Goal: Transaction & Acquisition: Book appointment/travel/reservation

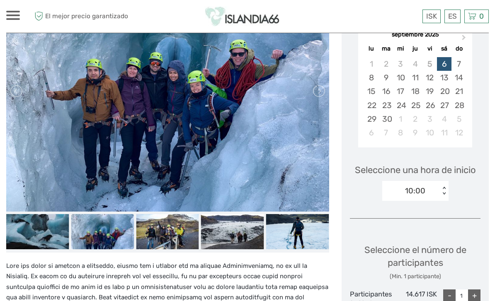
scroll to position [168, 0]
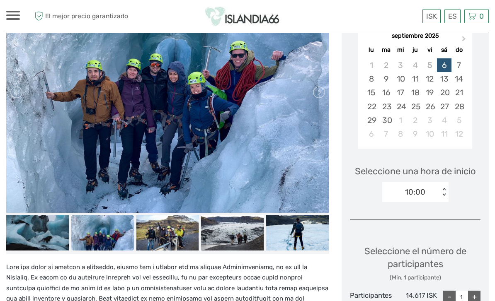
click at [42, 232] on img at bounding box center [37, 232] width 63 height 35
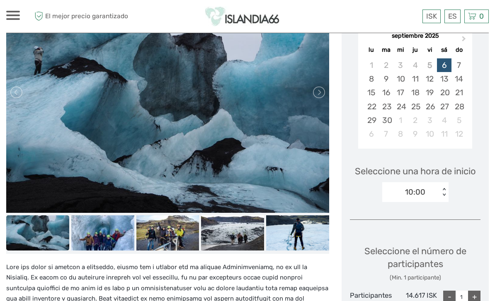
click at [104, 234] on img at bounding box center [102, 232] width 63 height 35
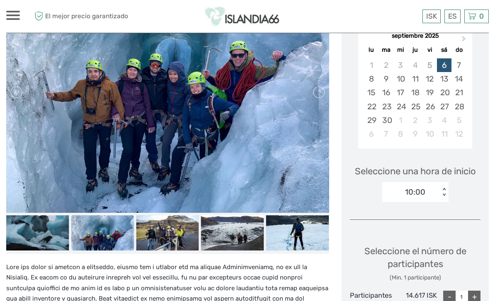
click at [173, 234] on img at bounding box center [167, 232] width 63 height 35
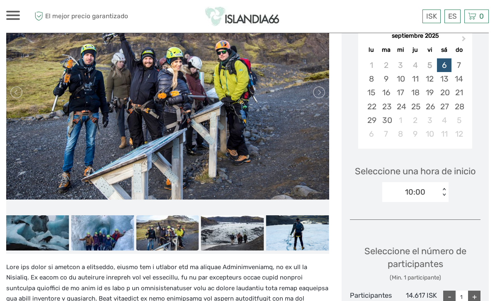
click at [240, 229] on img at bounding box center [232, 232] width 63 height 35
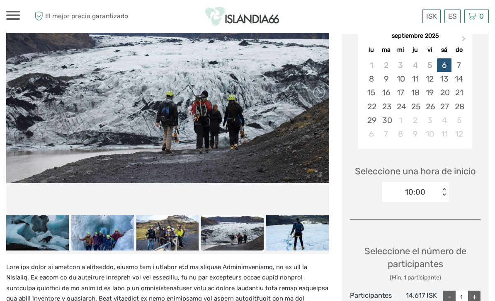
click at [303, 231] on img at bounding box center [297, 232] width 63 height 35
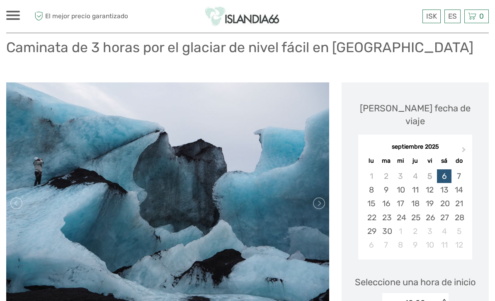
scroll to position [57, 0]
click at [327, 195] on img at bounding box center [167, 203] width 323 height 242
click at [324, 202] on link at bounding box center [318, 203] width 13 height 13
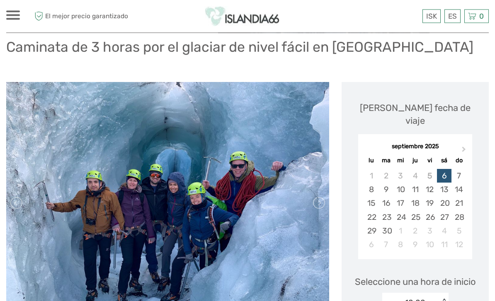
scroll to position [58, 0]
click at [324, 206] on link at bounding box center [318, 202] width 13 height 13
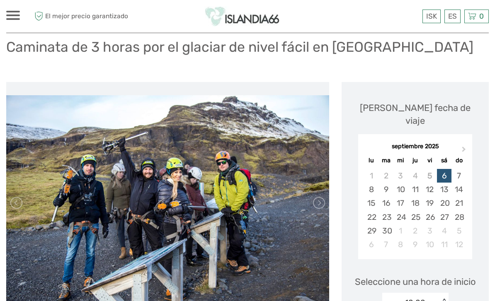
click at [448, 169] on div "6" at bounding box center [444, 176] width 14 height 14
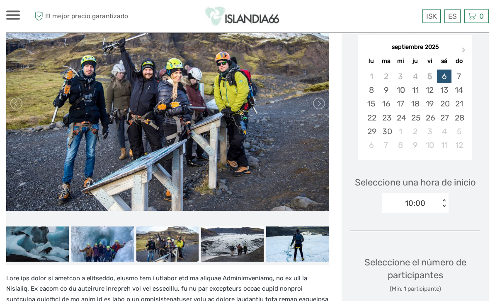
scroll to position [174, 0]
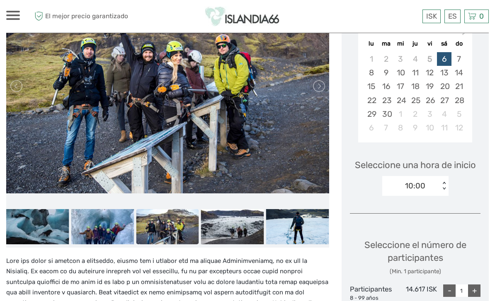
click at [478, 285] on div "+" at bounding box center [474, 291] width 12 height 12
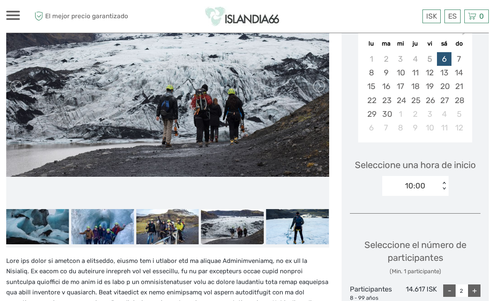
click at [453, 285] on div "-" at bounding box center [449, 291] width 12 height 12
click at [445, 285] on div "-" at bounding box center [449, 291] width 12 height 12
click at [477, 285] on div "+" at bounding box center [474, 291] width 12 height 12
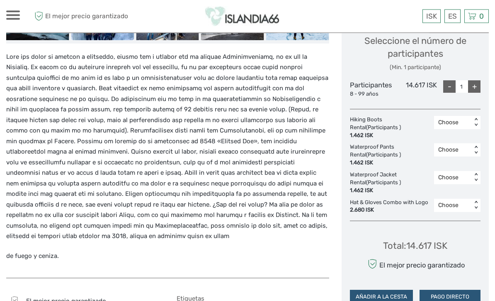
scroll to position [364, 0]
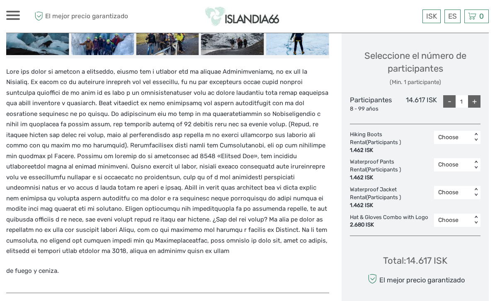
click at [476, 95] on div "+" at bounding box center [474, 101] width 12 height 12
type input "2"
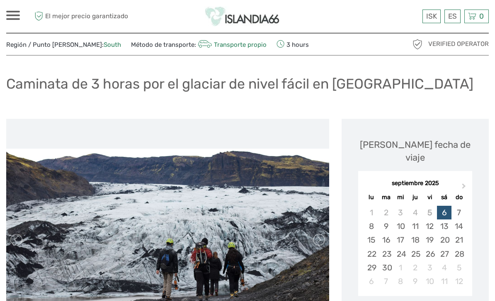
scroll to position [0, 0]
